Goal: Task Accomplishment & Management: Use online tool/utility

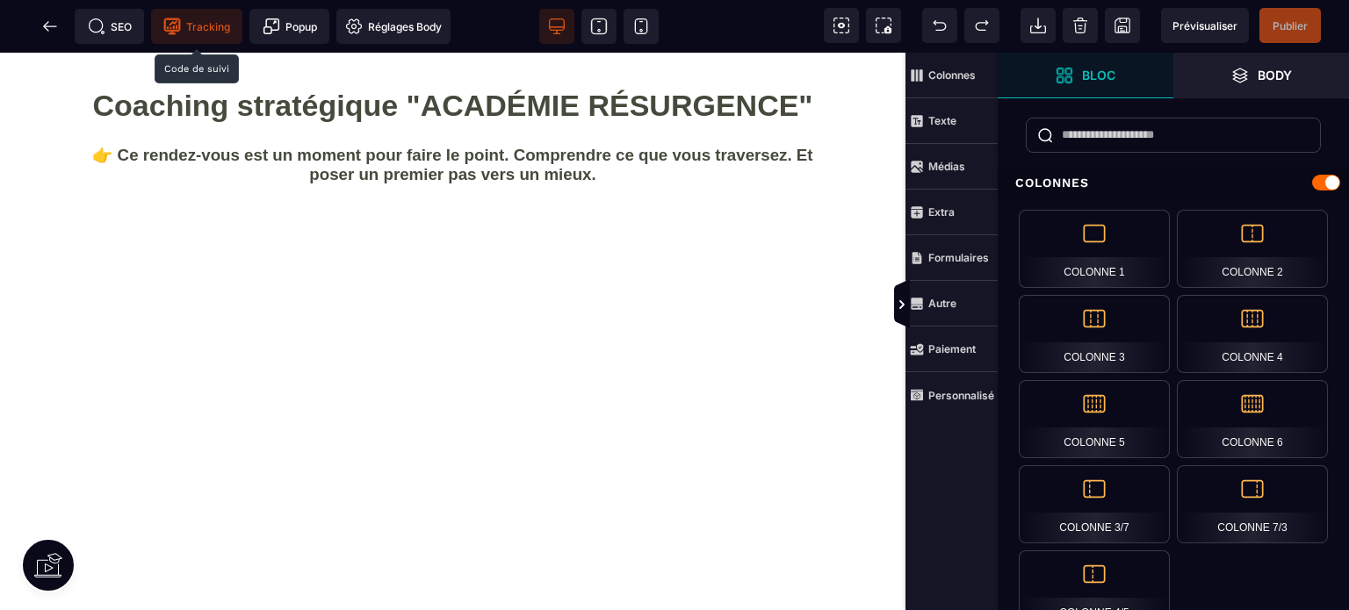
click at [204, 25] on span "Tracking" at bounding box center [196, 27] width 67 height 18
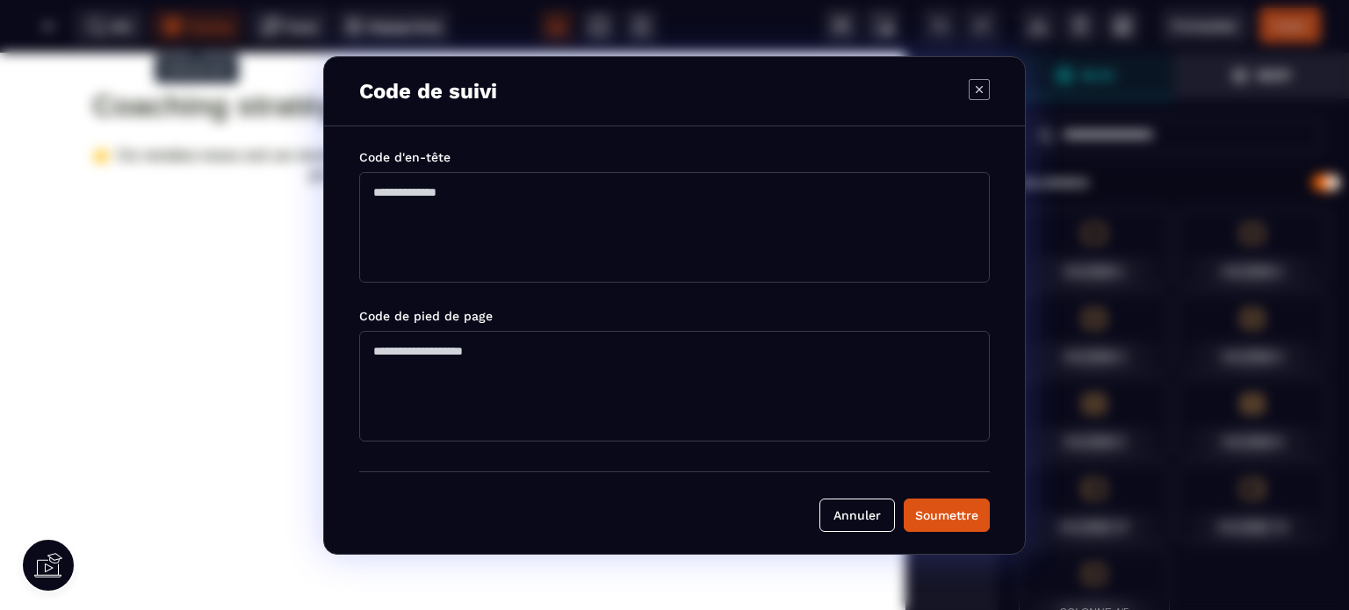
click at [374, 188] on textarea "Modal window" at bounding box center [674, 227] width 631 height 111
paste textarea "**********"
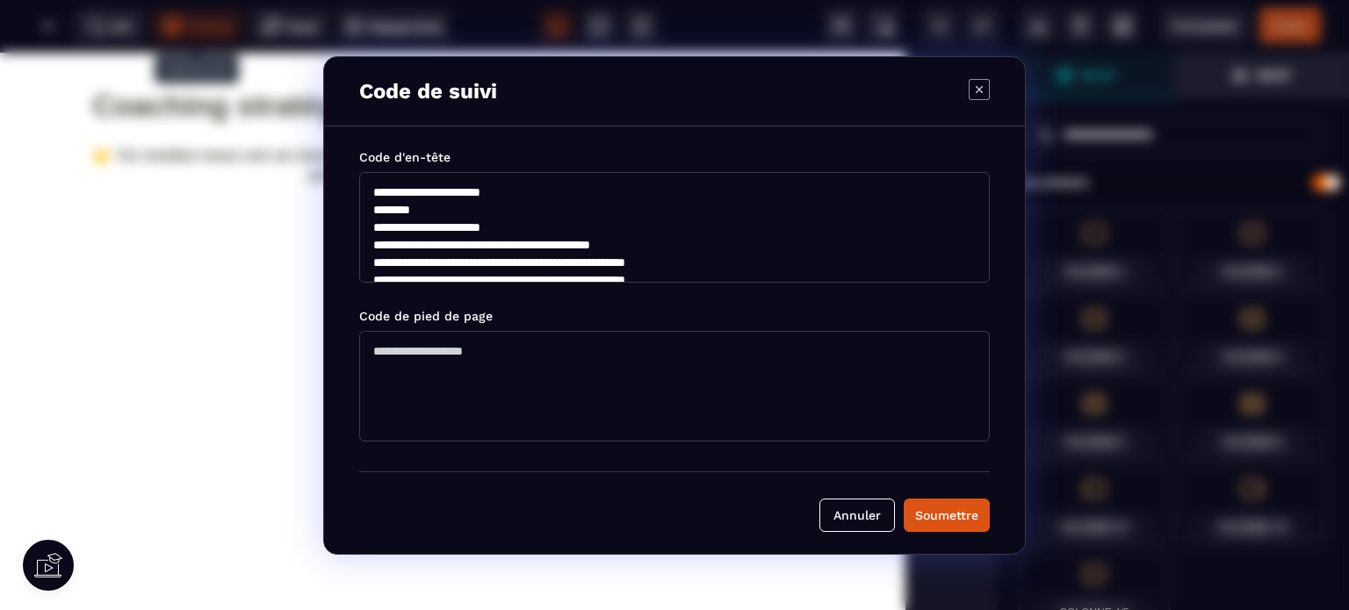
scroll to position [198, 0]
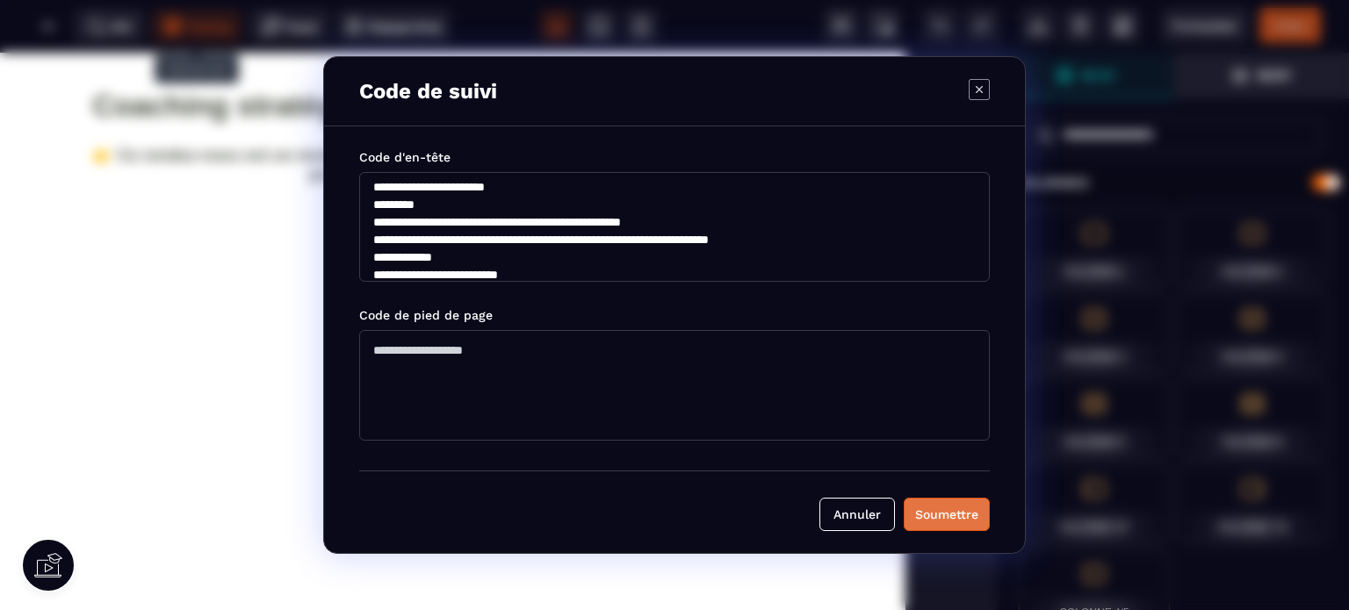
type textarea "**********"
click at [937, 511] on div "Soumettre" at bounding box center [946, 515] width 63 height 18
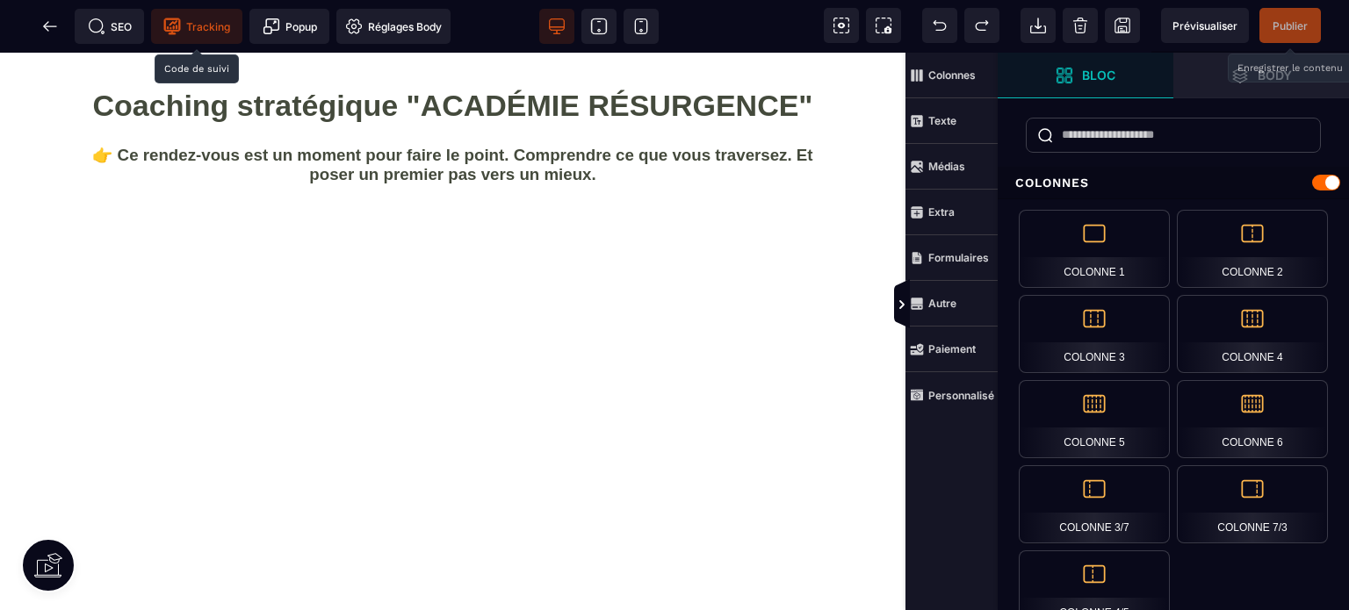
click at [1284, 25] on span "Publier" at bounding box center [1290, 25] width 35 height 13
click at [1286, 23] on span "Publier" at bounding box center [1290, 25] width 35 height 13
click at [1275, 22] on span "Publier" at bounding box center [1290, 25] width 35 height 13
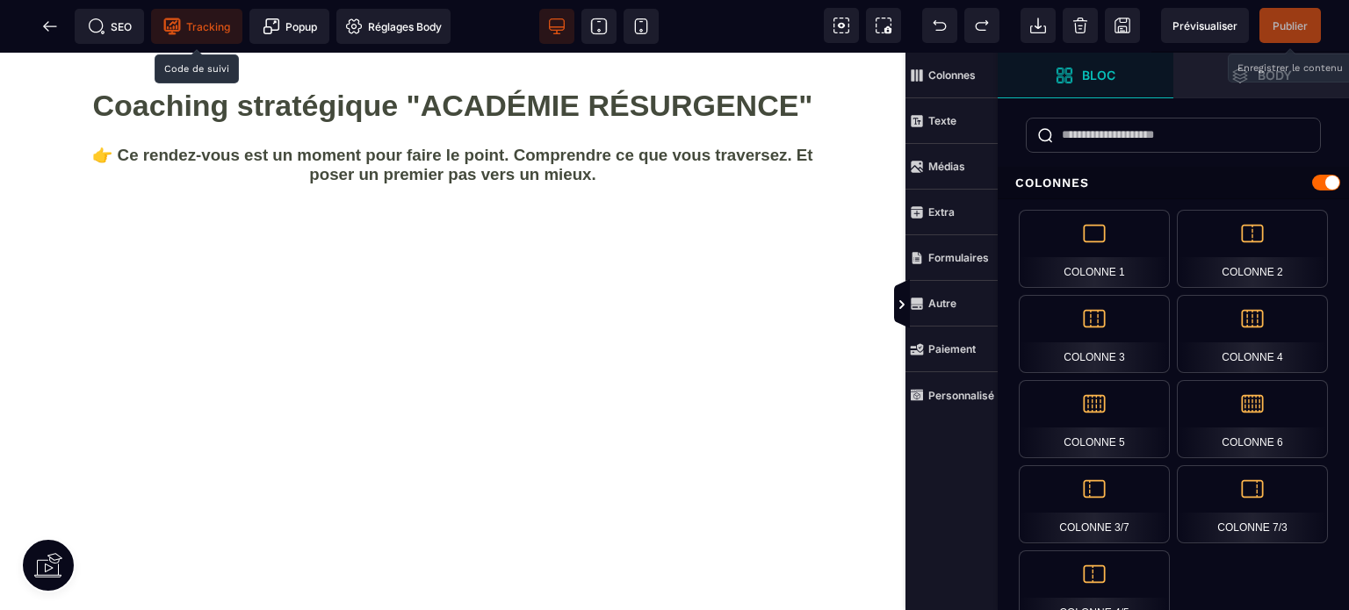
click at [1282, 27] on span "Publier" at bounding box center [1290, 25] width 35 height 13
click at [898, 301] on icon at bounding box center [902, 305] width 14 height 14
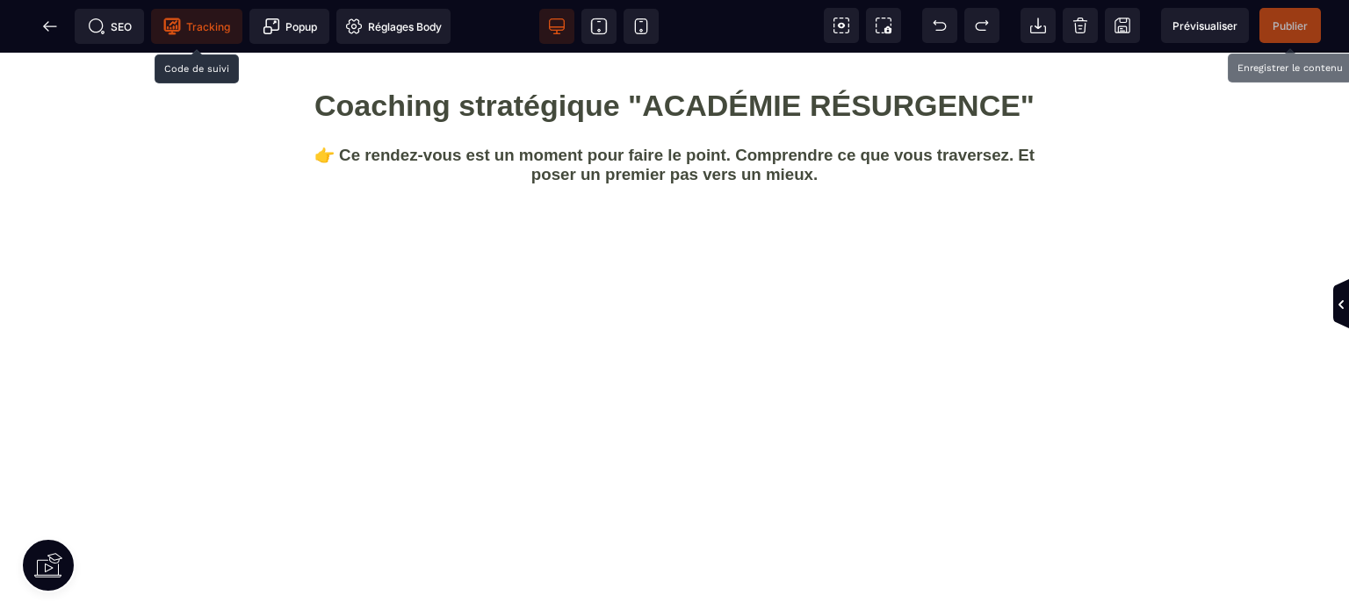
click at [1282, 23] on span "Publier" at bounding box center [1290, 25] width 35 height 13
click at [44, 28] on icon at bounding box center [50, 27] width 18 height 18
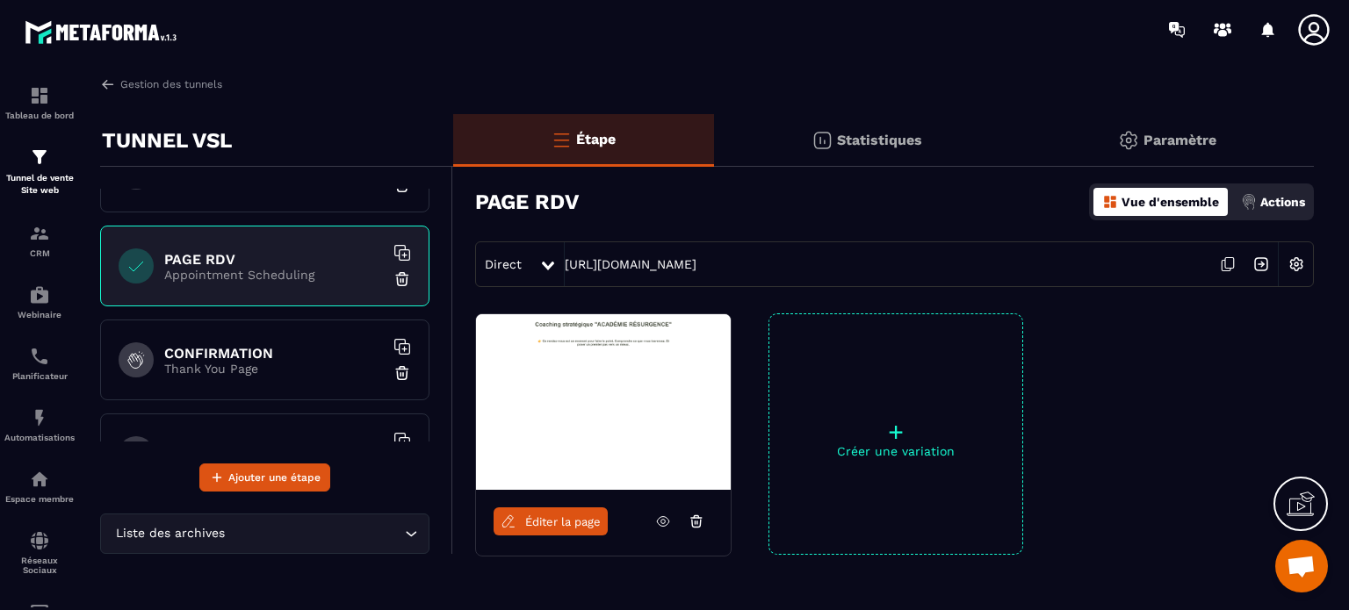
scroll to position [192, 0]
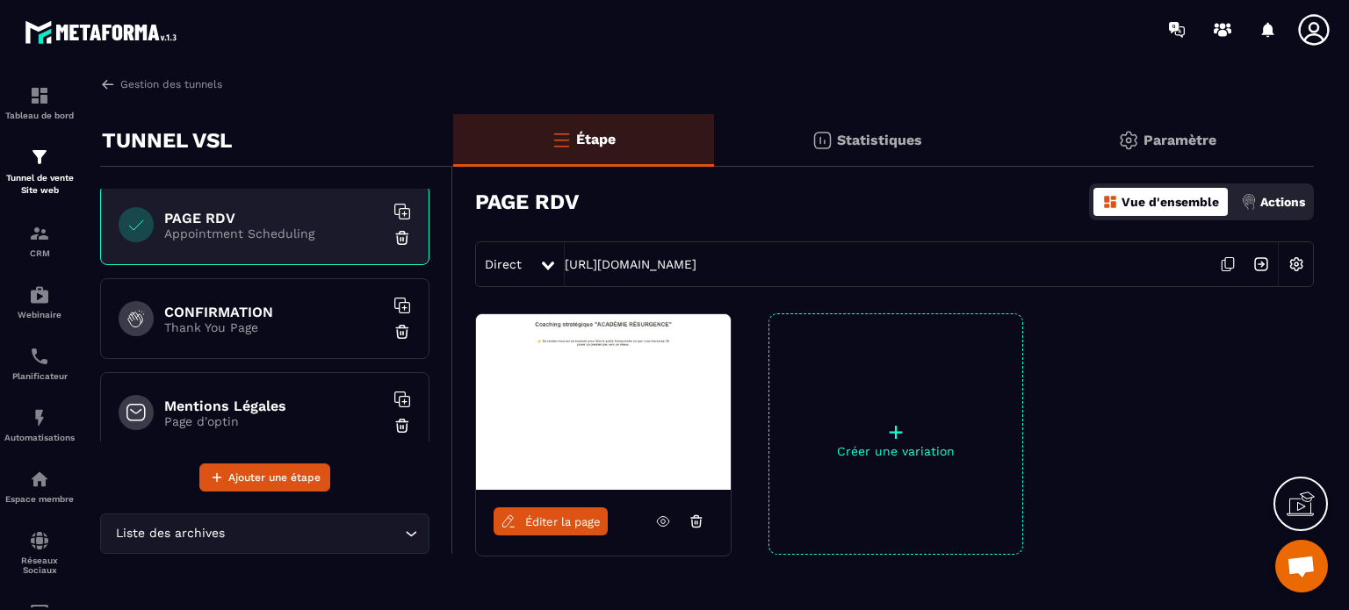
click at [218, 315] on h6 "CONFIRMATION" at bounding box center [274, 312] width 220 height 17
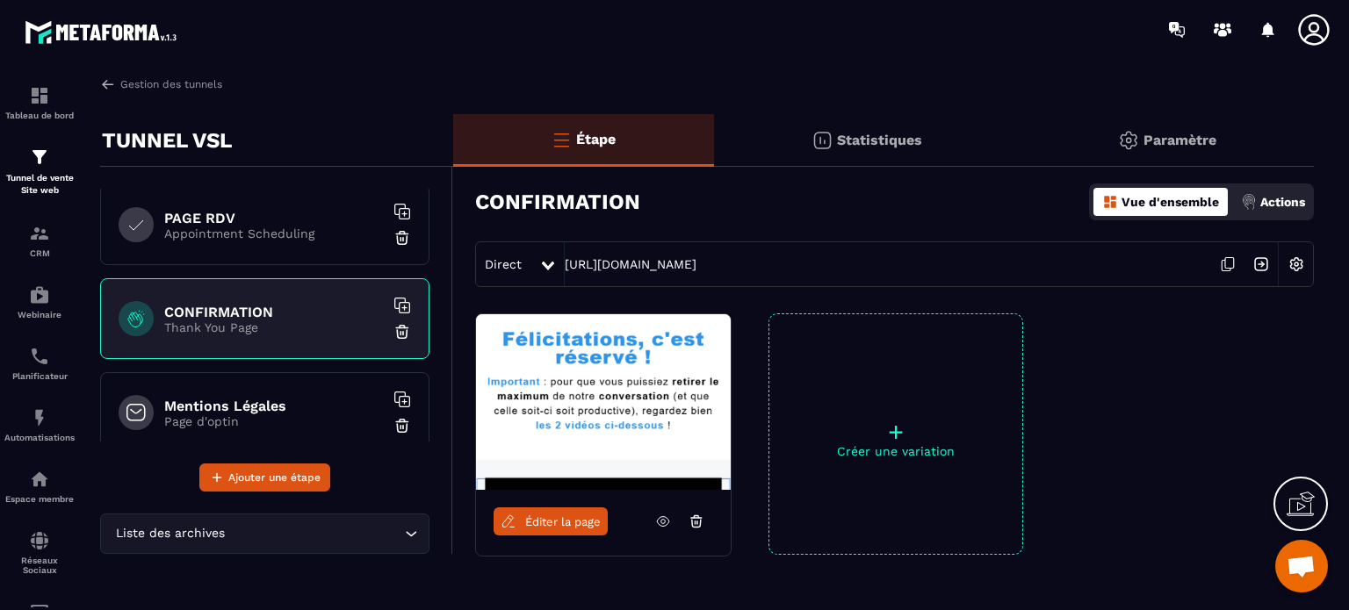
click at [551, 520] on span "Éditer la page" at bounding box center [563, 522] width 76 height 13
